Goal: Information Seeking & Learning: Learn about a topic

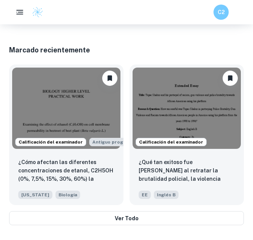
scroll to position [527, 0]
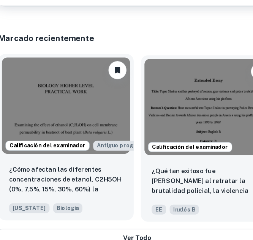
click at [69, 126] on img at bounding box center [66, 108] width 108 height 81
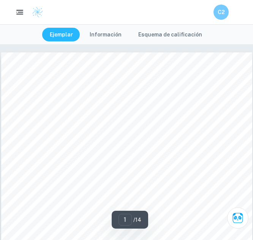
click at [66, 95] on div at bounding box center [126, 214] width 251 height 325
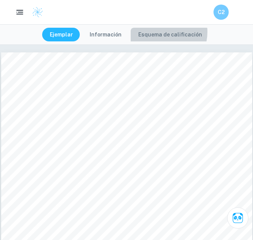
click at [162, 32] on font "Esquema de calificación" at bounding box center [170, 35] width 64 height 6
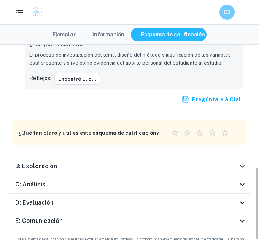
scroll to position [329, 0]
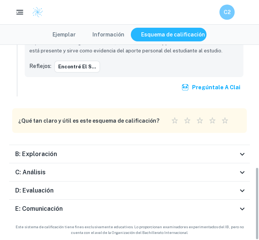
drag, startPoint x: 256, startPoint y: 56, endPoint x: 251, endPoint y: 214, distance: 158.3
click at [251, 214] on div "Total de calificaciones recibidas 21 / 24 [PERSON_NAME] por un examinador ofici…" at bounding box center [129, 142] width 259 height 196
click at [178, 210] on div "E: Comunicación" at bounding box center [126, 209] width 222 height 9
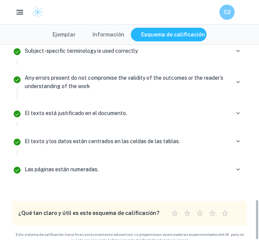
scroll to position [759, 0]
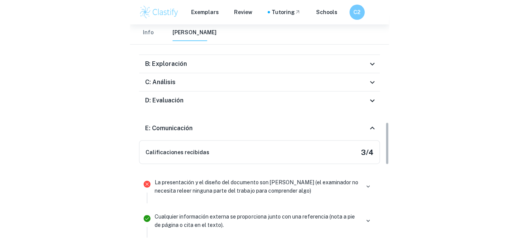
scroll to position [486, 0]
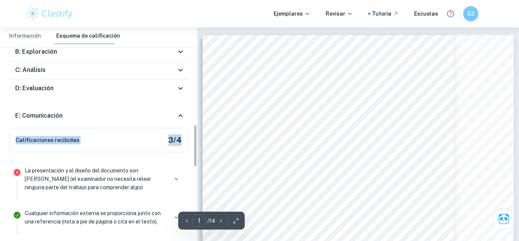
drag, startPoint x: 194, startPoint y: 142, endPoint x: 196, endPoint y: 70, distance: 72.3
click at [196, 70] on div "Total de calificaciones recibidas 21 / 24 [PERSON_NAME] por un examinador ofici…" at bounding box center [98, 102] width 197 height 1018
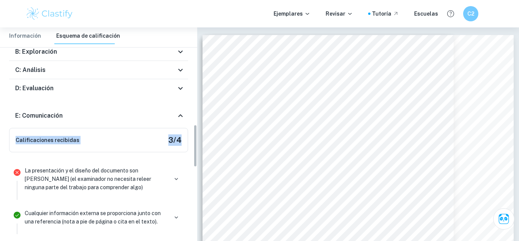
click at [196, 70] on div "Total de calificaciones recibidas 21 / 24 [PERSON_NAME] por un examinador ofici…" at bounding box center [98, 102] width 197 height 1018
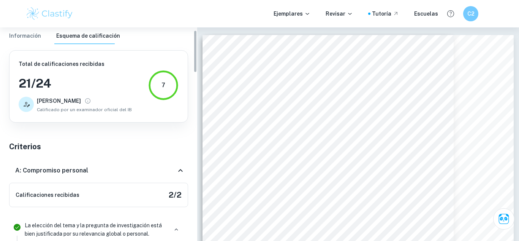
scroll to position [11, 0]
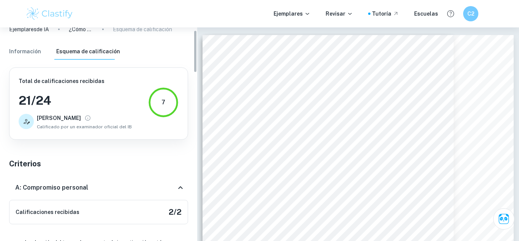
drag, startPoint x: 195, startPoint y: 138, endPoint x: 210, endPoint y: 43, distance: 95.9
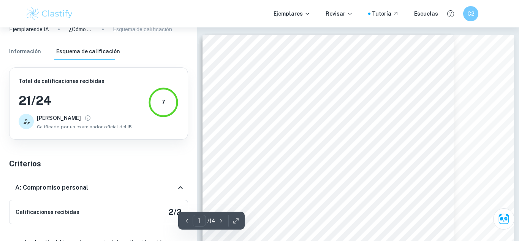
click at [253, 59] on div "BIOLOGÍA NIVEL SUPERIOR TRABAJO PRÁCTICO Examinando el efecto del etanol (C 2 H…" at bounding box center [359, 237] width 312 height 404
drag, startPoint x: 194, startPoint y: 58, endPoint x: 195, endPoint y: 51, distance: 7.4
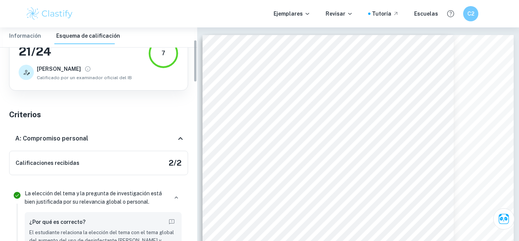
scroll to position [63, 0]
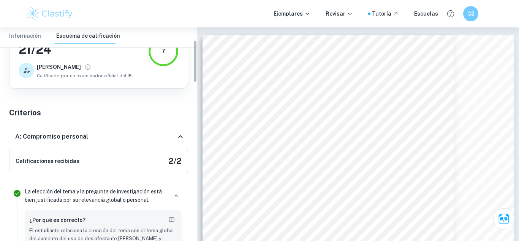
drag, startPoint x: 195, startPoint y: 51, endPoint x: 184, endPoint y: 40, distance: 15.1
click at [184, 40] on div "Ejemplares de IA ¿Cómo afectan las diferentes concentraciones de etanol, C2H5OH…" at bounding box center [98, 133] width 197 height 213
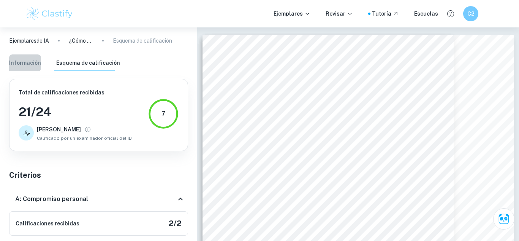
click at [24, 60] on font "Información" at bounding box center [25, 63] width 32 height 6
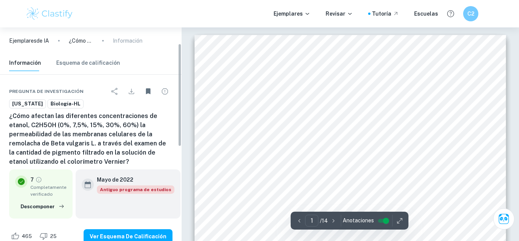
drag, startPoint x: 181, startPoint y: 90, endPoint x: 168, endPoint y: 29, distance: 62.4
click at [168, 29] on div "Ejemplares de IA ¿Cómo afectan las diferentes concentraciones de etanol, C2H5OH…" at bounding box center [91, 133] width 182 height 213
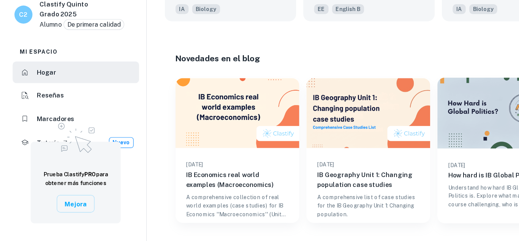
scroll to position [482, 0]
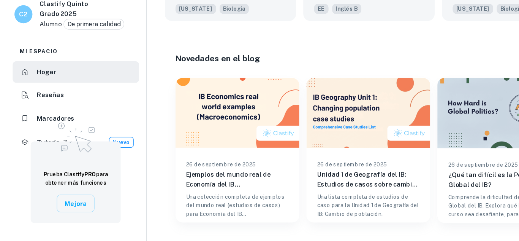
click at [253, 81] on div "Novedades en el blog Ver todo" at bounding box center [322, 86] width 327 height 14
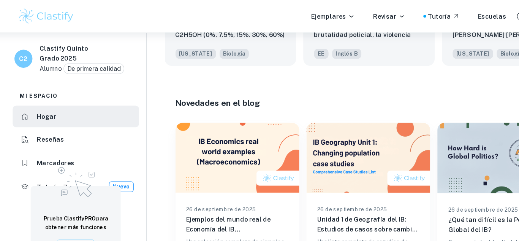
click at [253, 69] on div "Novedades en el blog Ver todo 26 de septiembre de 2025 Ejemplos del mundo real …" at bounding box center [320, 148] width 352 height 173
click at [253, 18] on div "Ejemplares Revisar Tutoría Escuelas C2" at bounding box center [259, 13] width 487 height 15
click at [253, 11] on icon at bounding box center [308, 14] width 6 height 6
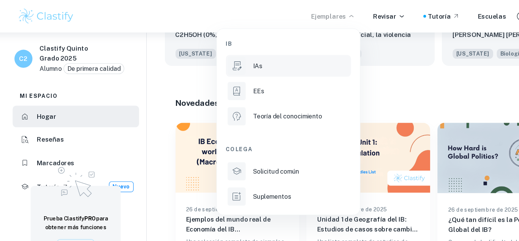
click at [230, 54] on font "IAs" at bounding box center [228, 55] width 8 height 6
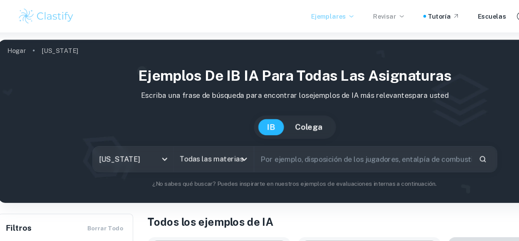
click at [253, 13] on font "Revisar" at bounding box center [336, 14] width 20 height 6
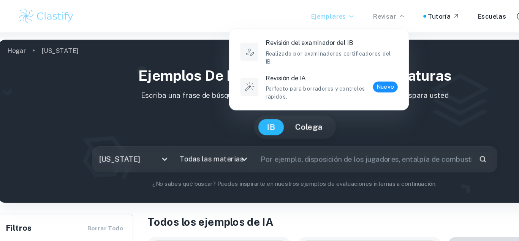
click at [253, 132] on div at bounding box center [259, 120] width 519 height 241
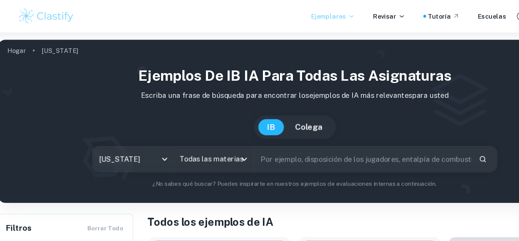
click at [249, 136] on input "text" at bounding box center [318, 134] width 184 height 21
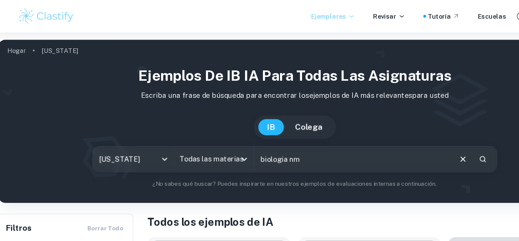
type input "biologia nm"
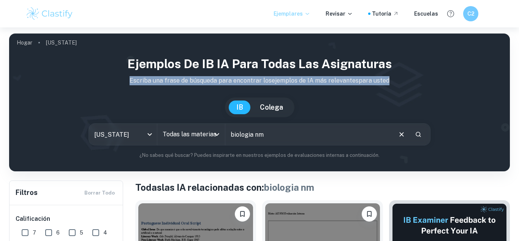
drag, startPoint x: 519, startPoint y: 52, endPoint x: 513, endPoint y: 100, distance: 48.4
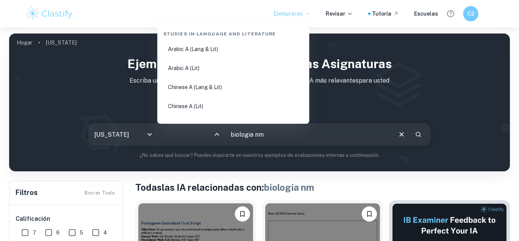
click at [172, 131] on input "Todas las materias" at bounding box center [186, 134] width 50 height 14
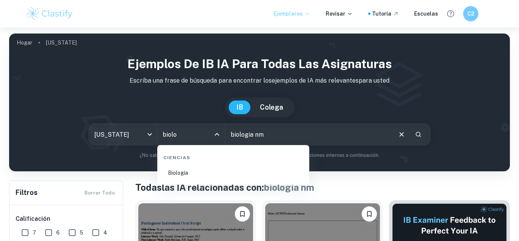
click at [183, 172] on font "Biología" at bounding box center [178, 173] width 20 height 6
type input "Biology"
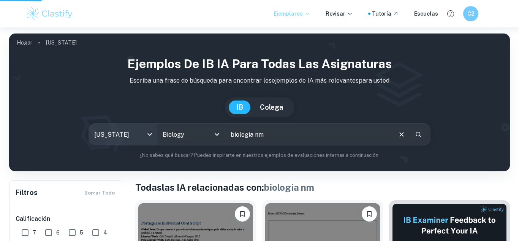
click at [146, 138] on body "Valoramos tu privacidad Utilizamos cookies para mejorar tu experiencia de naveg…" at bounding box center [259, 147] width 519 height 241
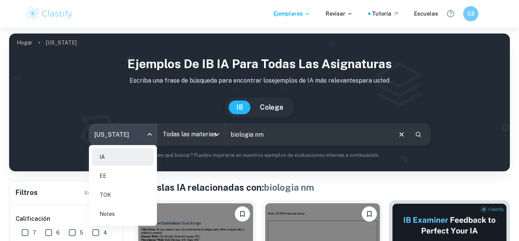
click at [149, 133] on body "Valoramos tu privacidad Utilizamos cookies para mejorar tu experiencia de naveg…" at bounding box center [259, 147] width 519 height 241
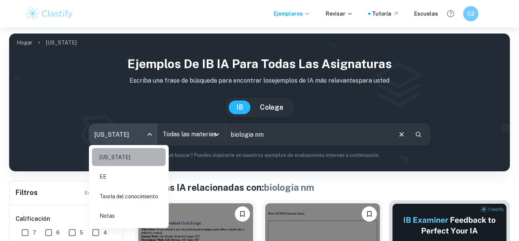
click at [116, 163] on li "[US_STATE]" at bounding box center [129, 157] width 74 height 18
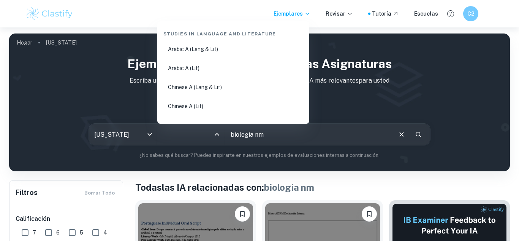
click at [201, 133] on input "Todas las materias" at bounding box center [186, 134] width 50 height 14
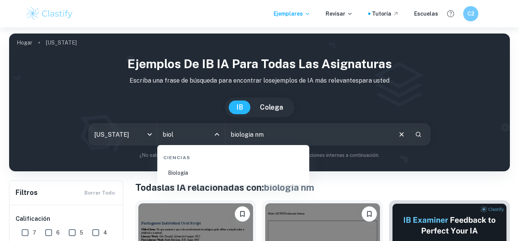
type input "biol"
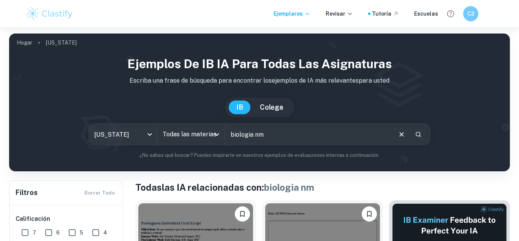
click at [253, 137] on input "biologia nm" at bounding box center [309, 134] width 166 height 21
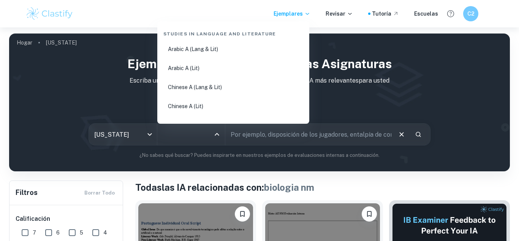
click at [206, 137] on input "Todas las materias" at bounding box center [186, 134] width 50 height 14
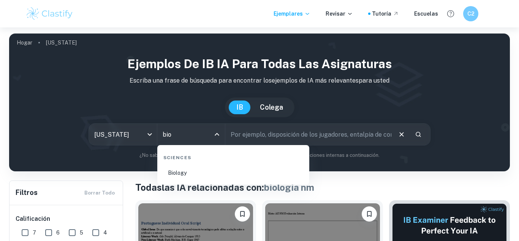
type input "biol"
click at [187, 172] on font "Biología" at bounding box center [178, 173] width 20 height 6
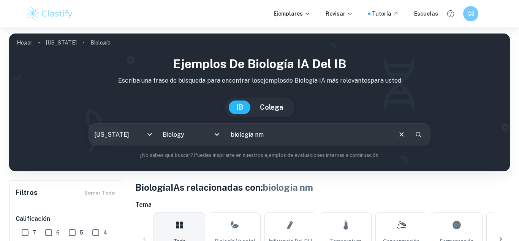
click at [253, 190] on h1 "Biología IAs relacionadas con: biologia nm" at bounding box center [322, 187] width 375 height 14
drag, startPoint x: 504, startPoint y: 198, endPoint x: 515, endPoint y: 171, distance: 29.2
click at [253, 182] on h1 "Biología IAs relacionadas con: biologia nm" at bounding box center [322, 187] width 375 height 14
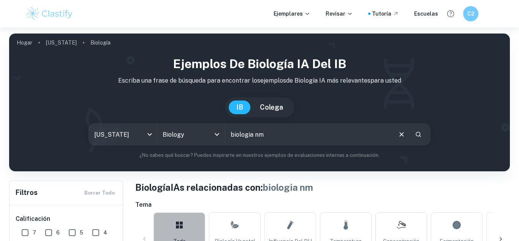
click at [186, 222] on link "Todo" at bounding box center [180, 238] width 52 height 53
click at [33, 232] on font "7" at bounding box center [34, 232] width 3 height 6
click at [33, 232] on input "7" at bounding box center [24, 232] width 15 height 15
checkbox input "true"
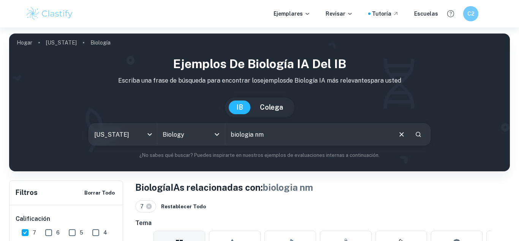
click at [46, 233] on input "6" at bounding box center [48, 232] width 15 height 15
checkbox input "true"
click at [253, 211] on div "7 6 Restablecer todo" at bounding box center [322, 206] width 375 height 12
click at [253, 184] on h1 "Biología IAs relacionadas con: biologia nm" at bounding box center [322, 187] width 375 height 14
